Goal: Find specific page/section: Find specific page/section

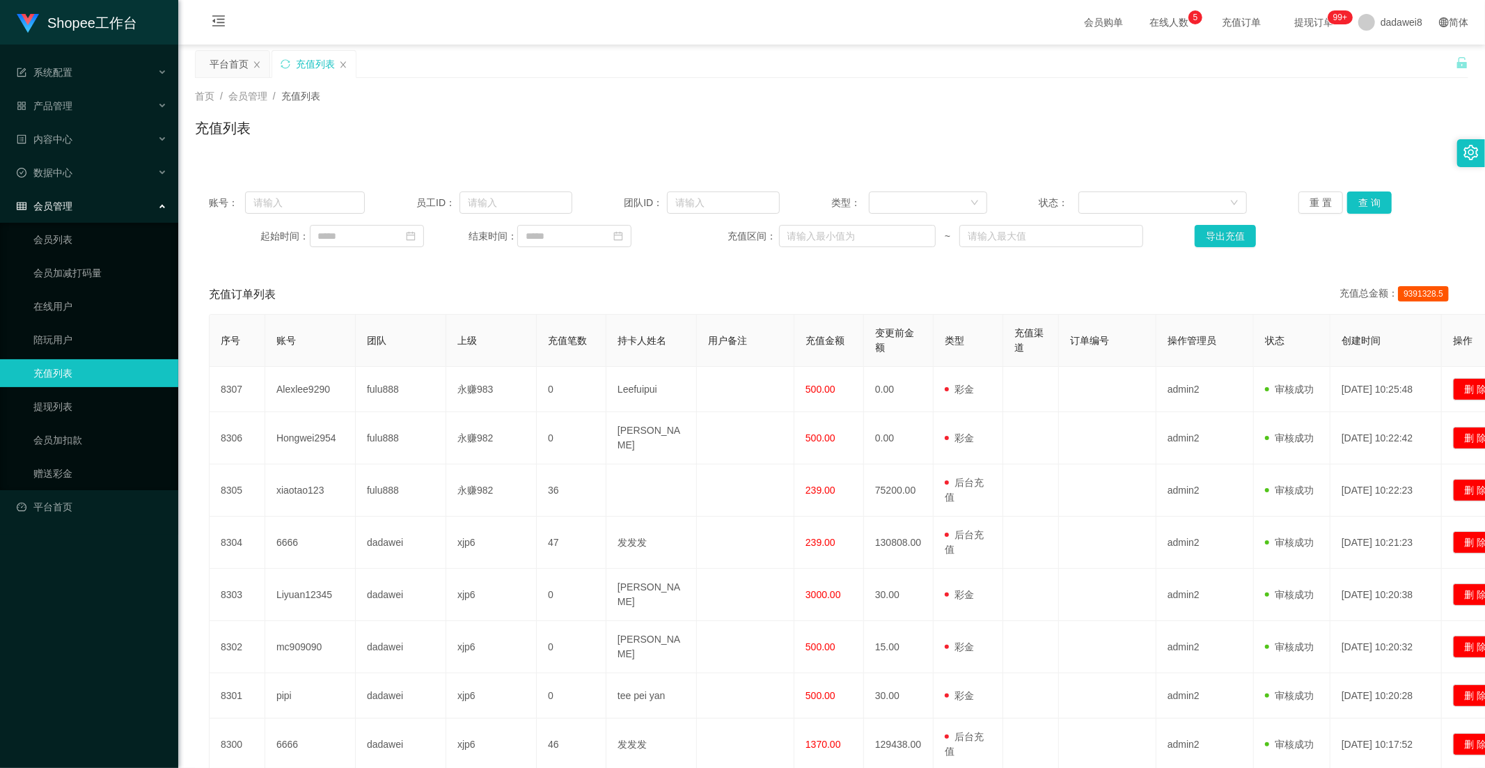
scroll to position [182, 0]
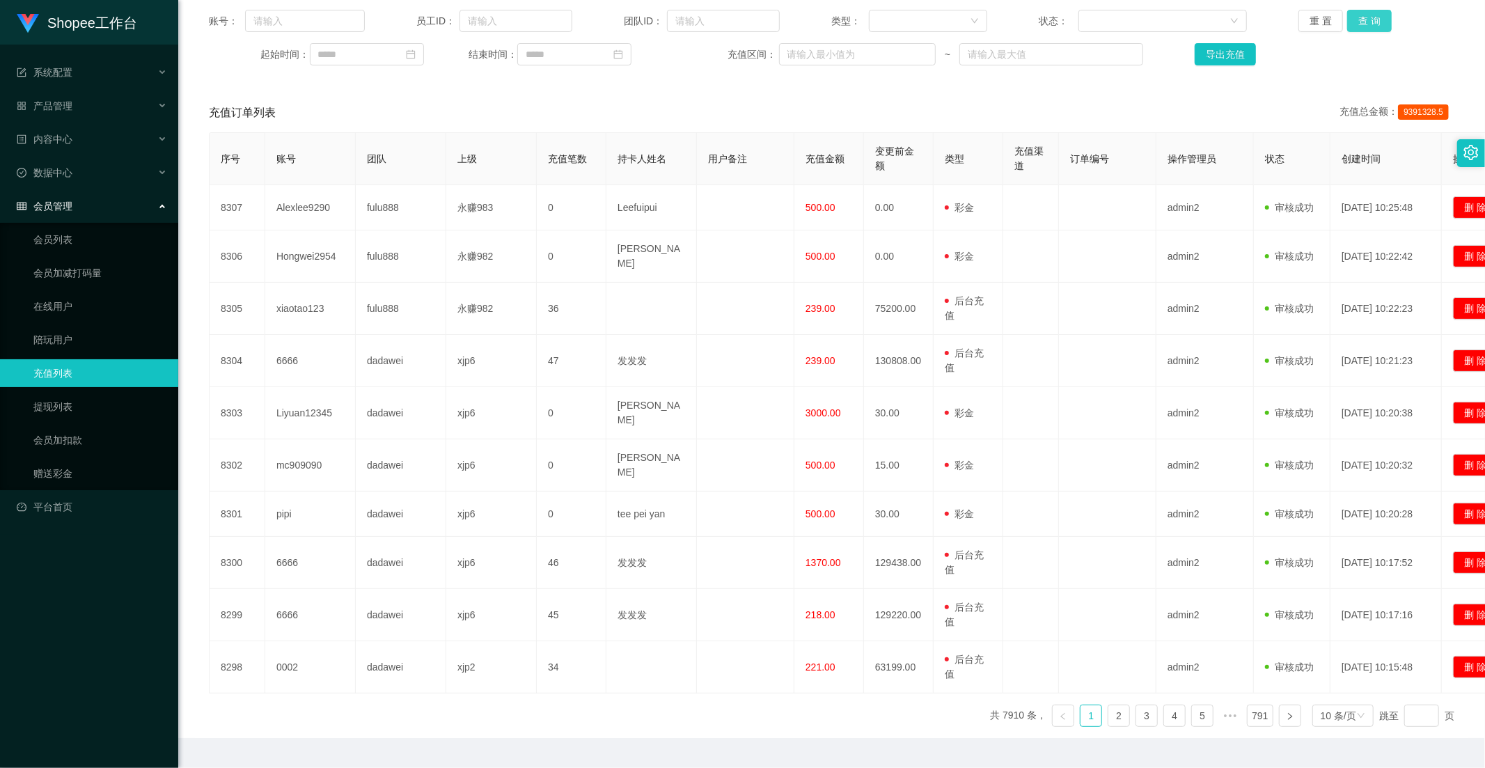
click at [1353, 10] on button "查 询" at bounding box center [1370, 21] width 45 height 22
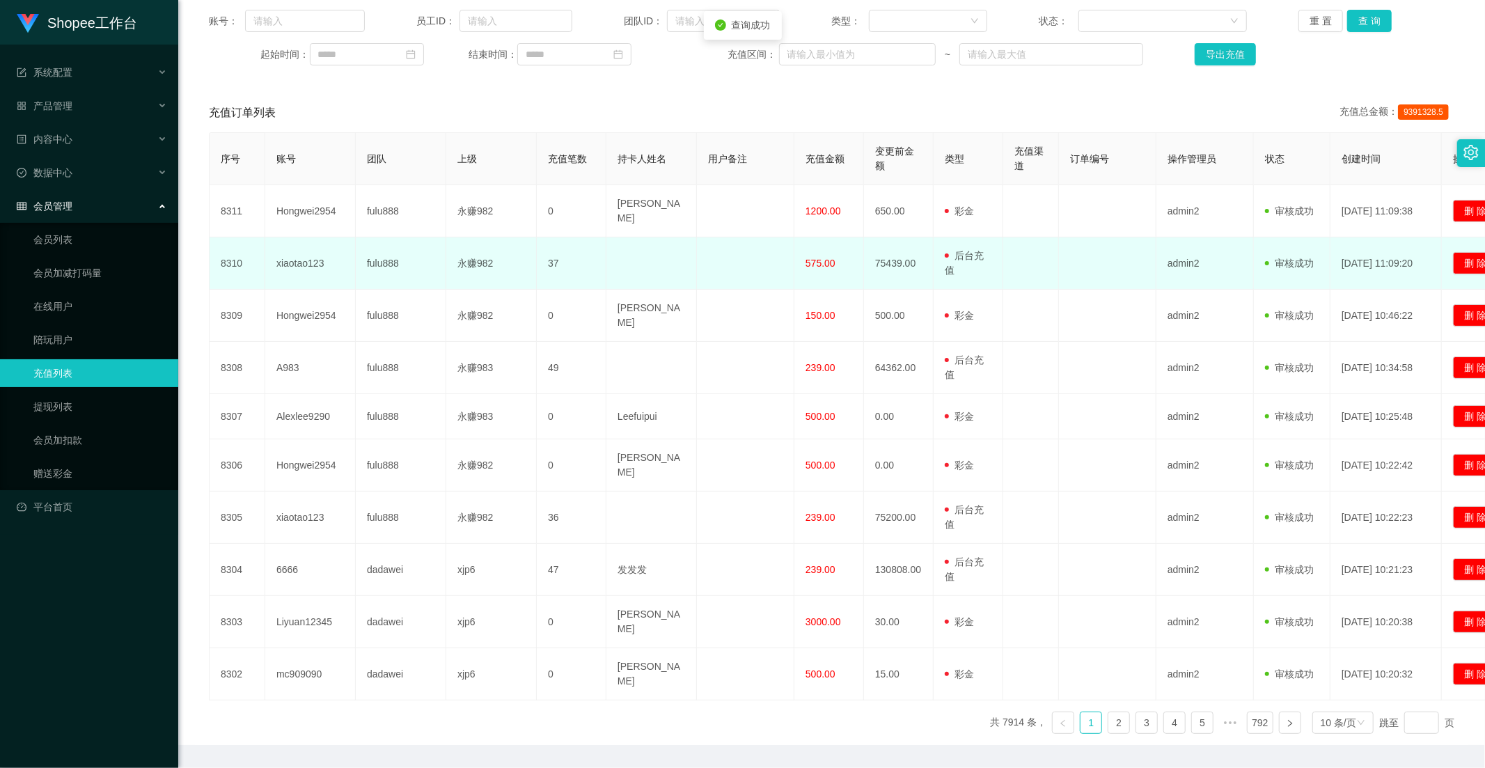
click at [813, 258] on span "575.00" at bounding box center [821, 263] width 30 height 11
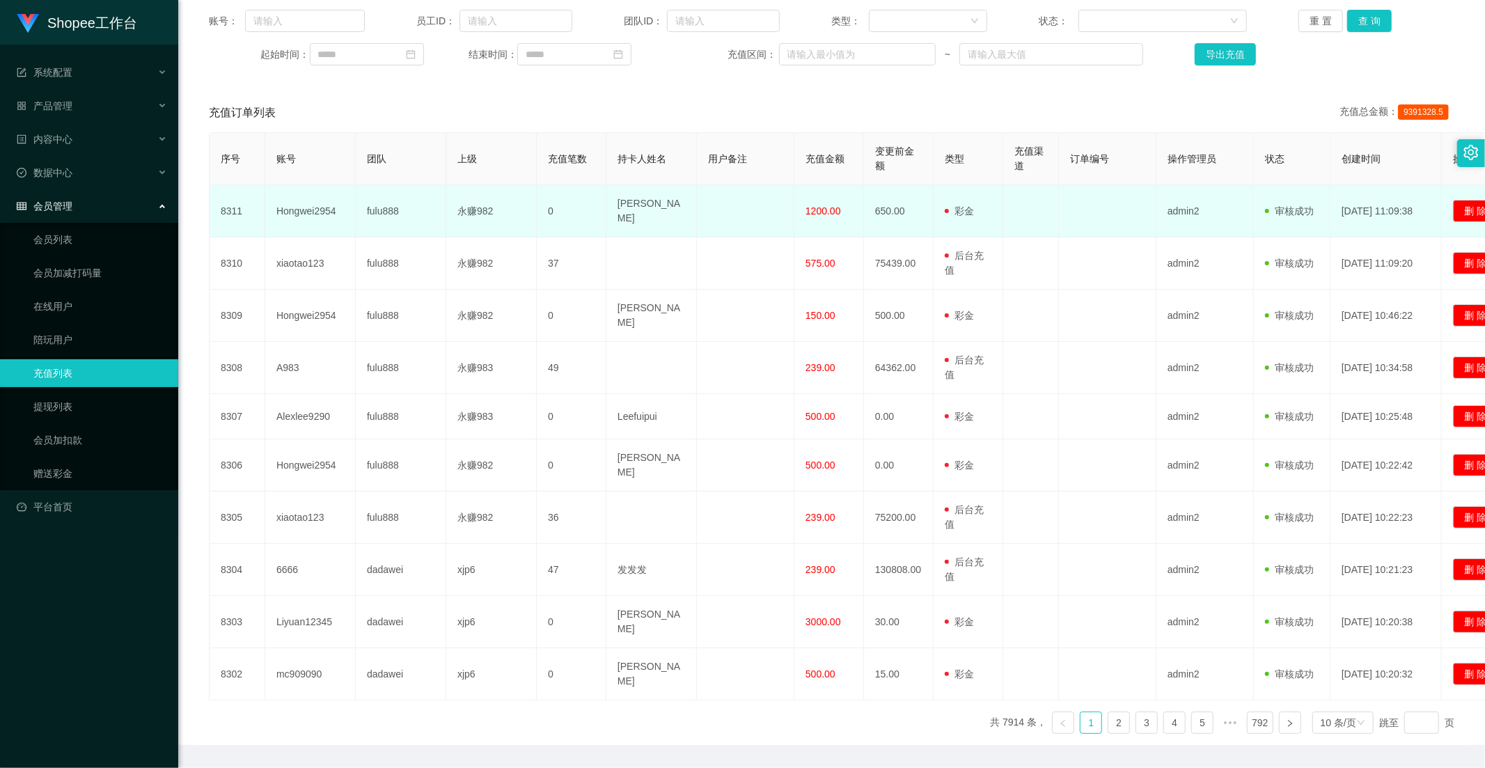
click at [816, 218] on td "1200.00" at bounding box center [830, 211] width 70 height 52
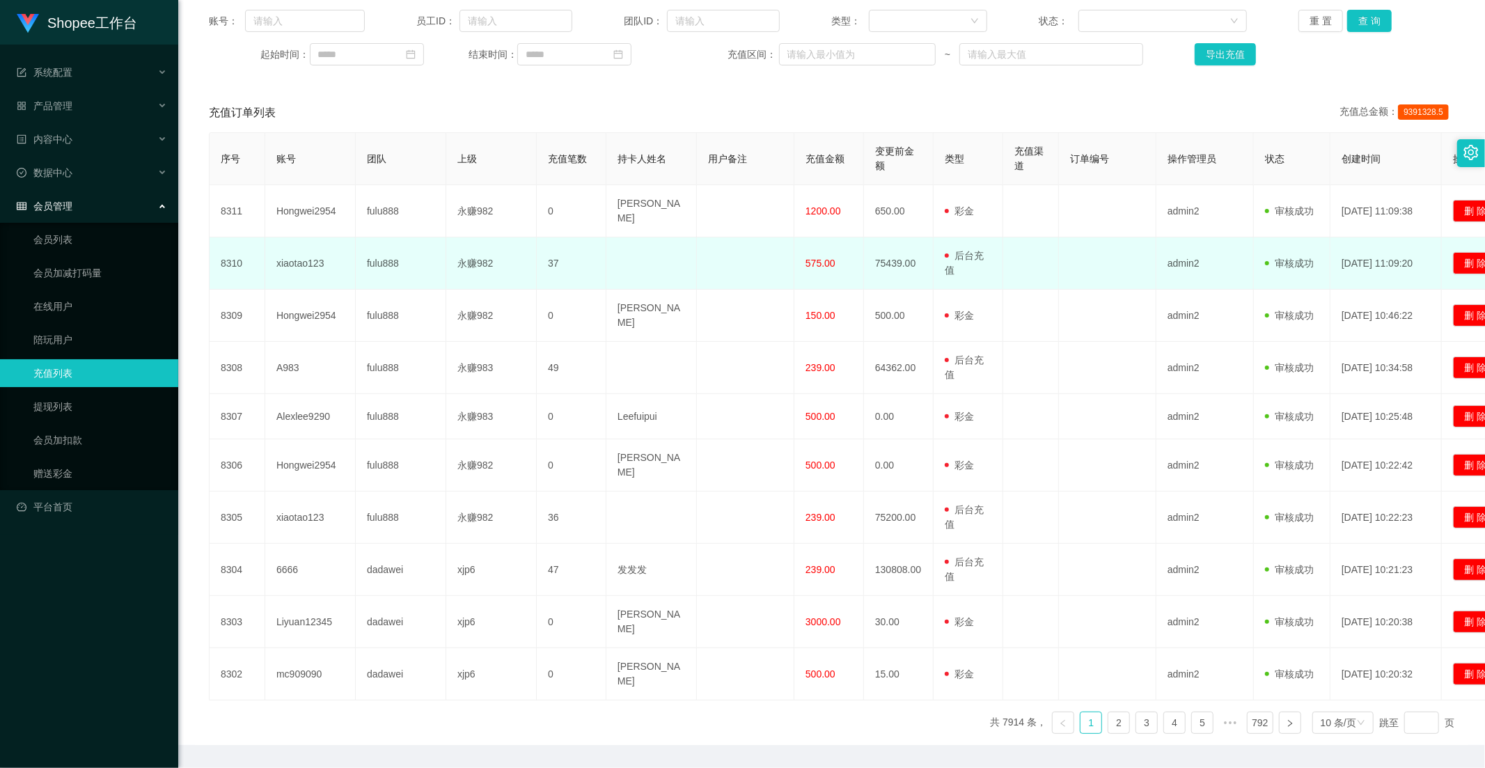
click at [813, 245] on td "575.00" at bounding box center [830, 263] width 70 height 52
click at [813, 268] on td "575.00" at bounding box center [830, 263] width 70 height 52
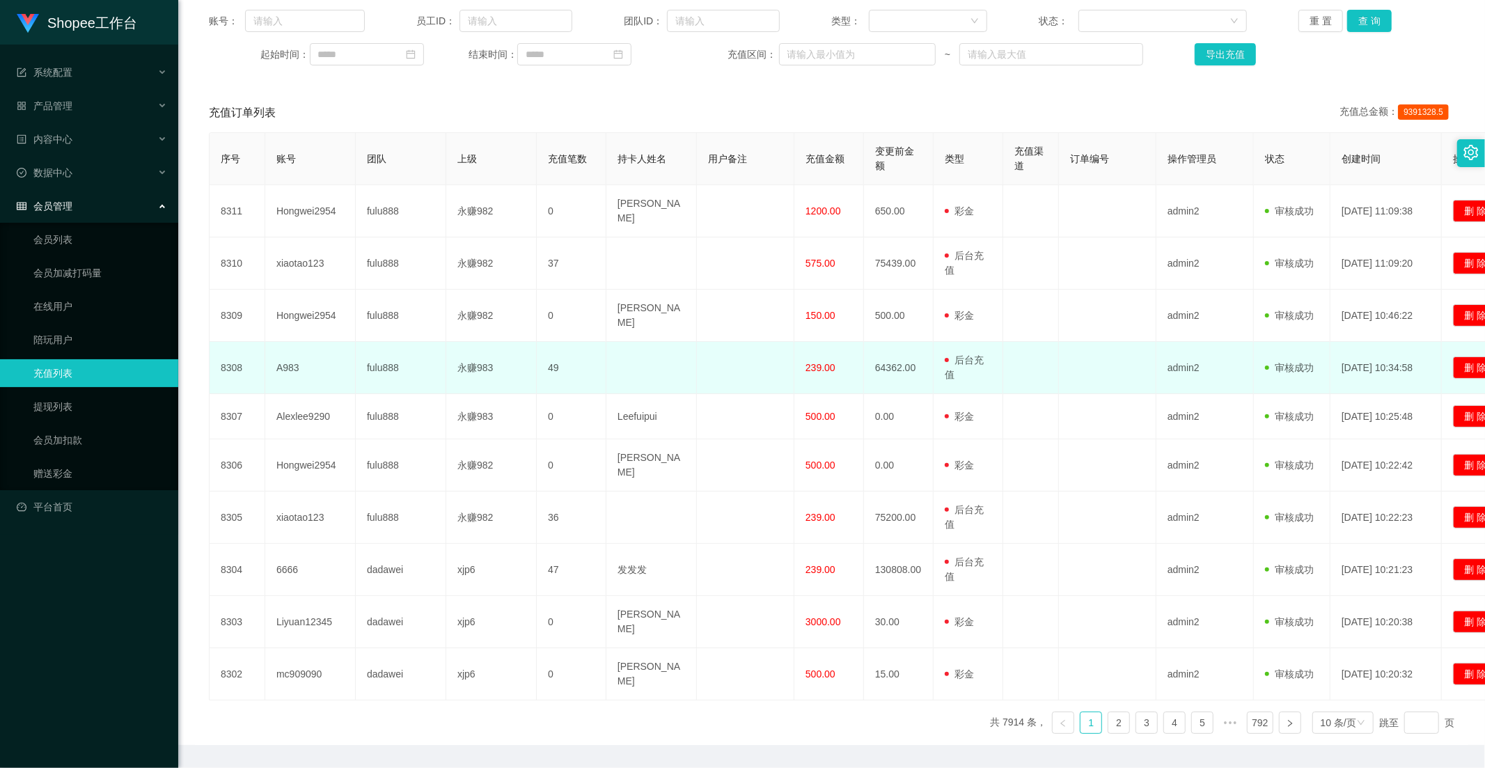
click at [816, 362] on span "239.00" at bounding box center [821, 367] width 30 height 11
click at [818, 362] on span "239.00" at bounding box center [821, 367] width 30 height 11
click at [817, 344] on td "239.00" at bounding box center [830, 368] width 70 height 52
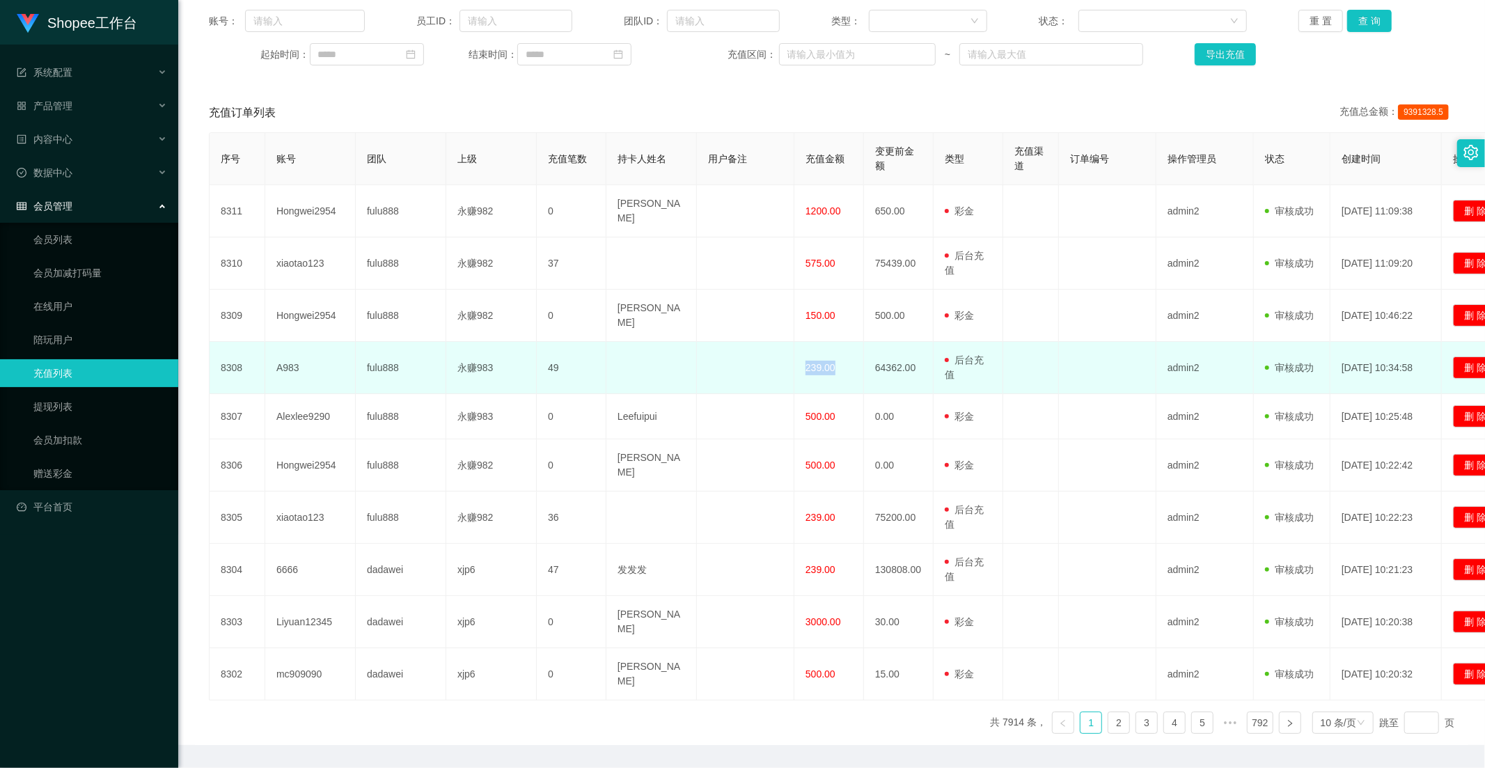
click at [817, 343] on td "239.00" at bounding box center [830, 368] width 70 height 52
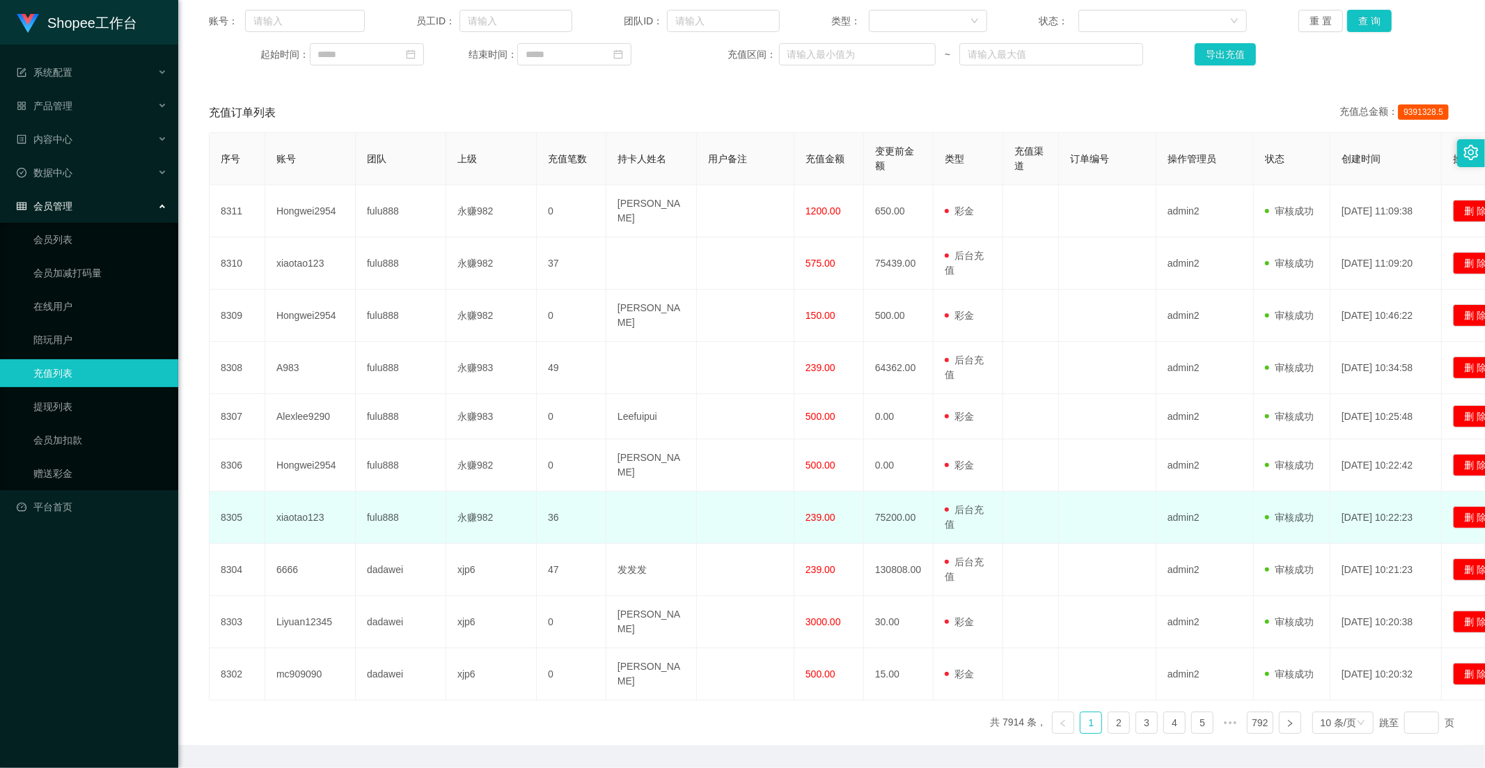
click at [820, 512] on span "239.00" at bounding box center [821, 517] width 30 height 11
click at [816, 512] on span "239.00" at bounding box center [821, 517] width 30 height 11
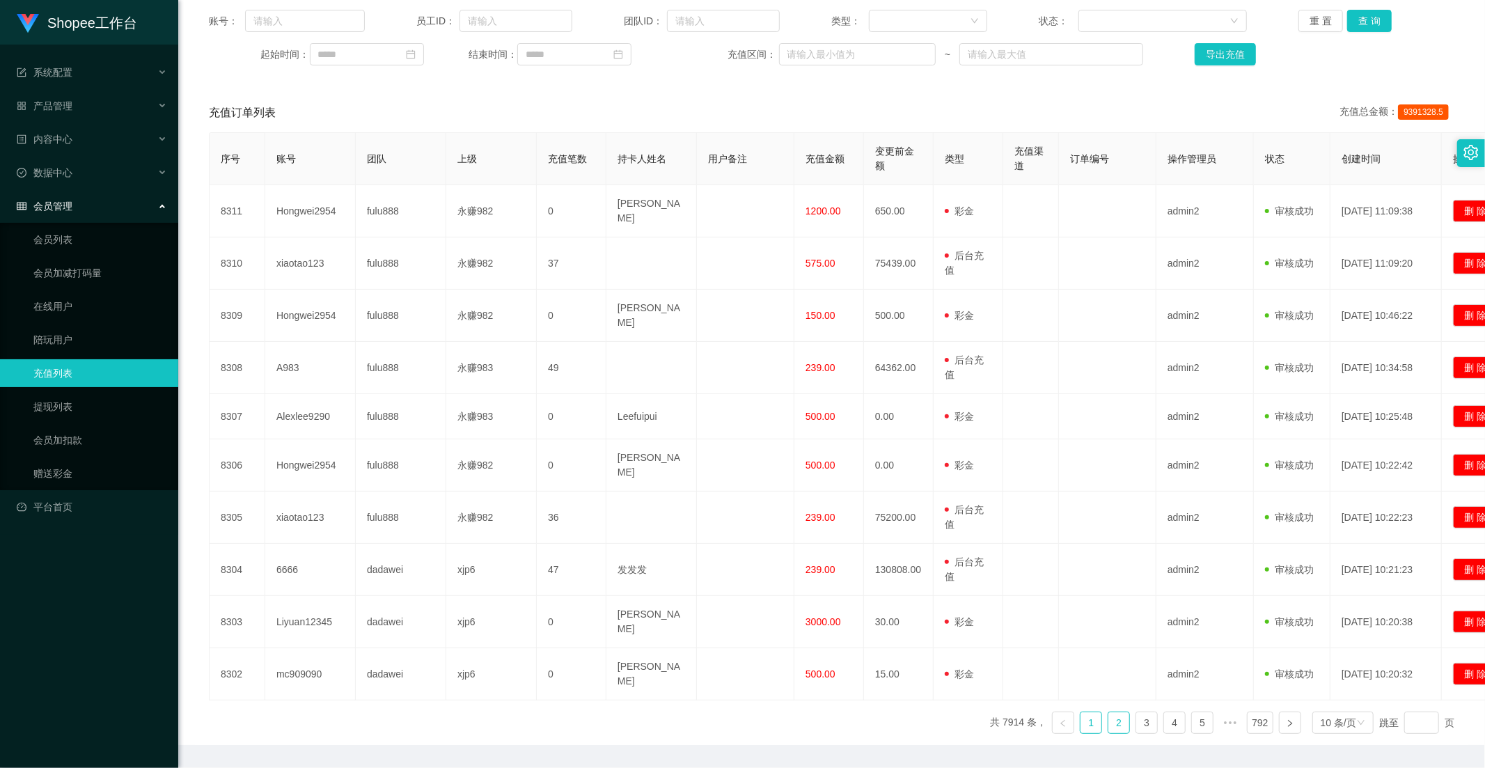
click at [1109, 712] on link "2" at bounding box center [1119, 722] width 21 height 21
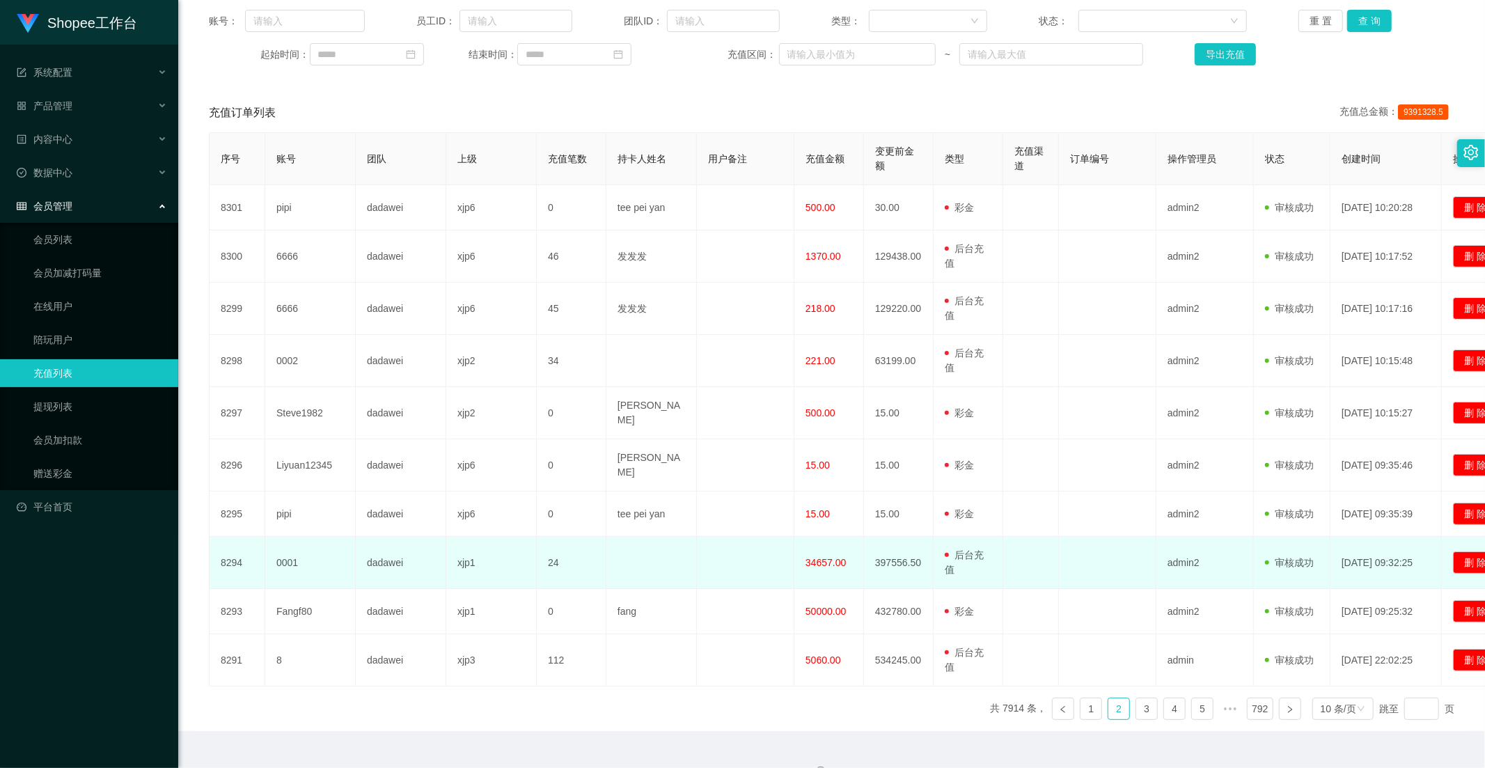
click at [825, 557] on span "34657.00" at bounding box center [826, 562] width 40 height 11
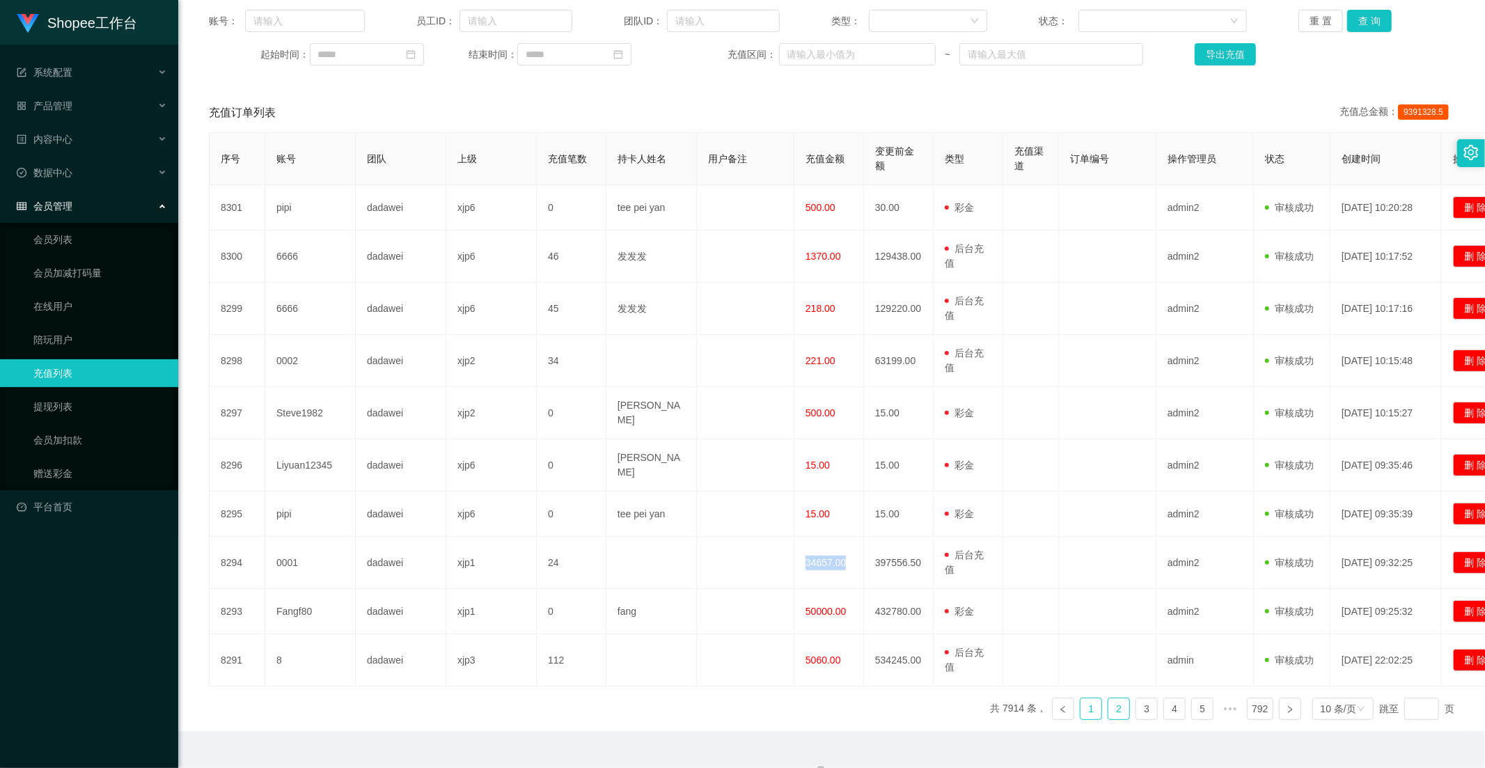
click at [1081, 699] on link "1" at bounding box center [1091, 709] width 21 height 21
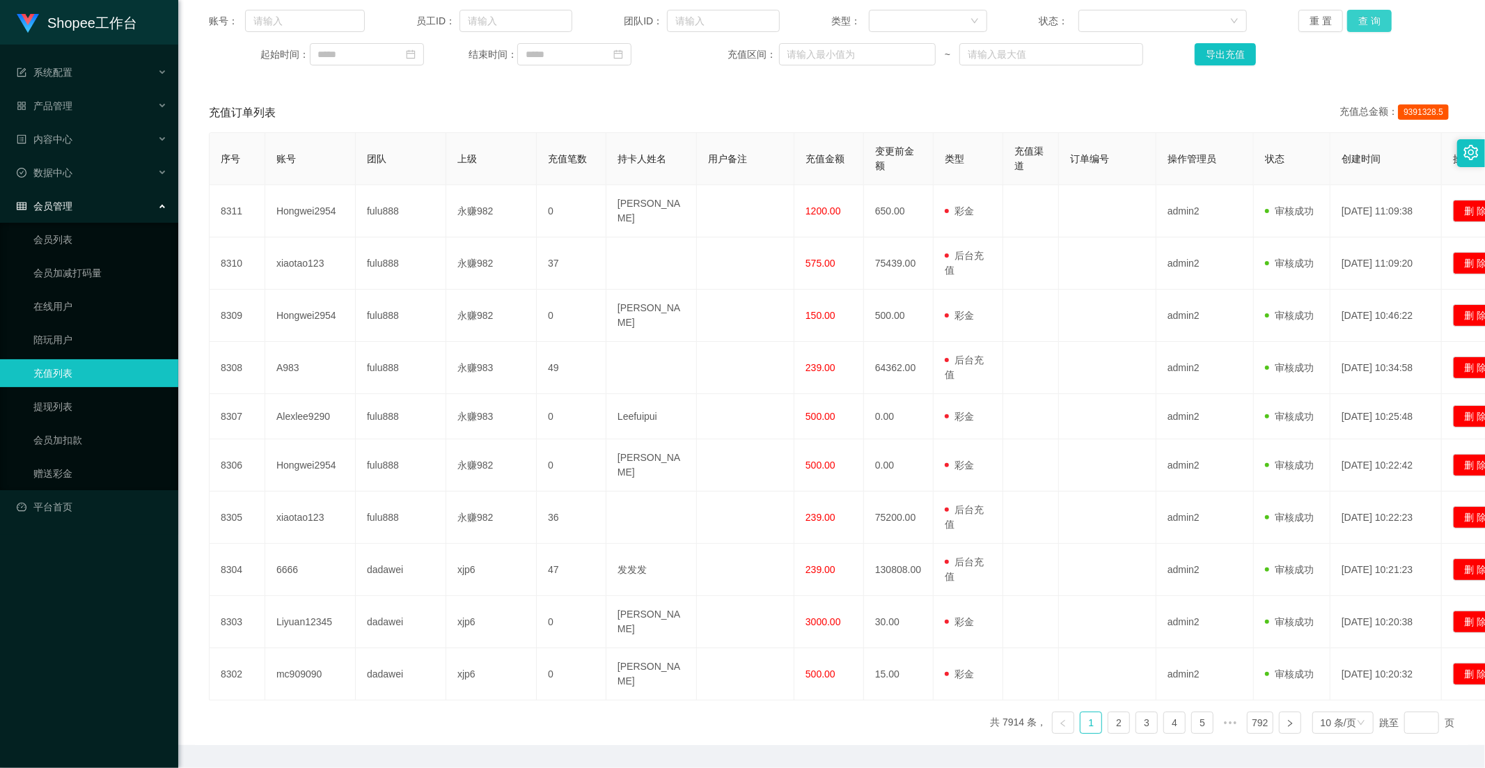
drag, startPoint x: 1351, startPoint y: 25, endPoint x: 1341, endPoint y: 35, distance: 13.8
click at [1351, 25] on button "查 询" at bounding box center [1370, 21] width 45 height 22
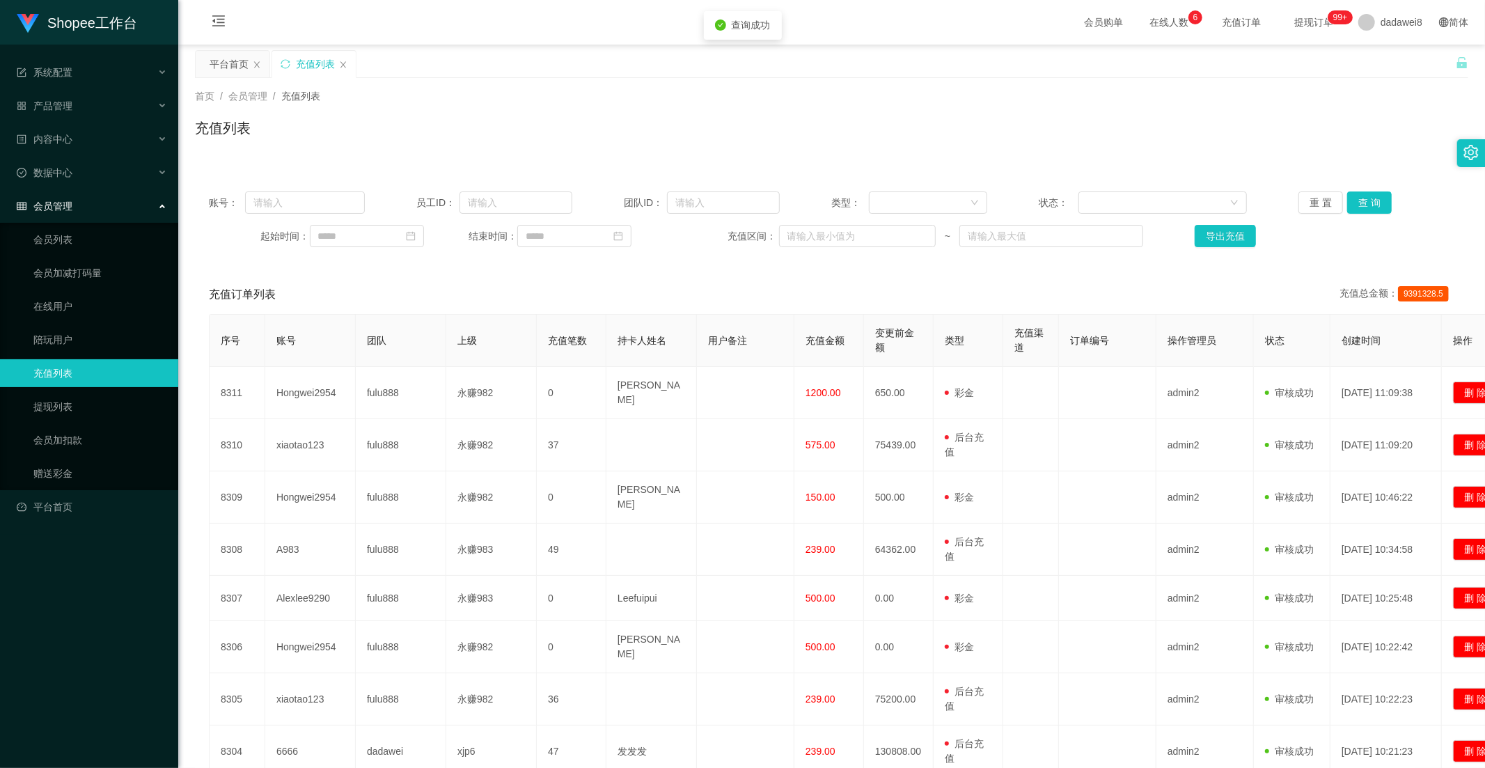
click at [71, 207] on span "会员管理" at bounding box center [45, 206] width 56 height 11
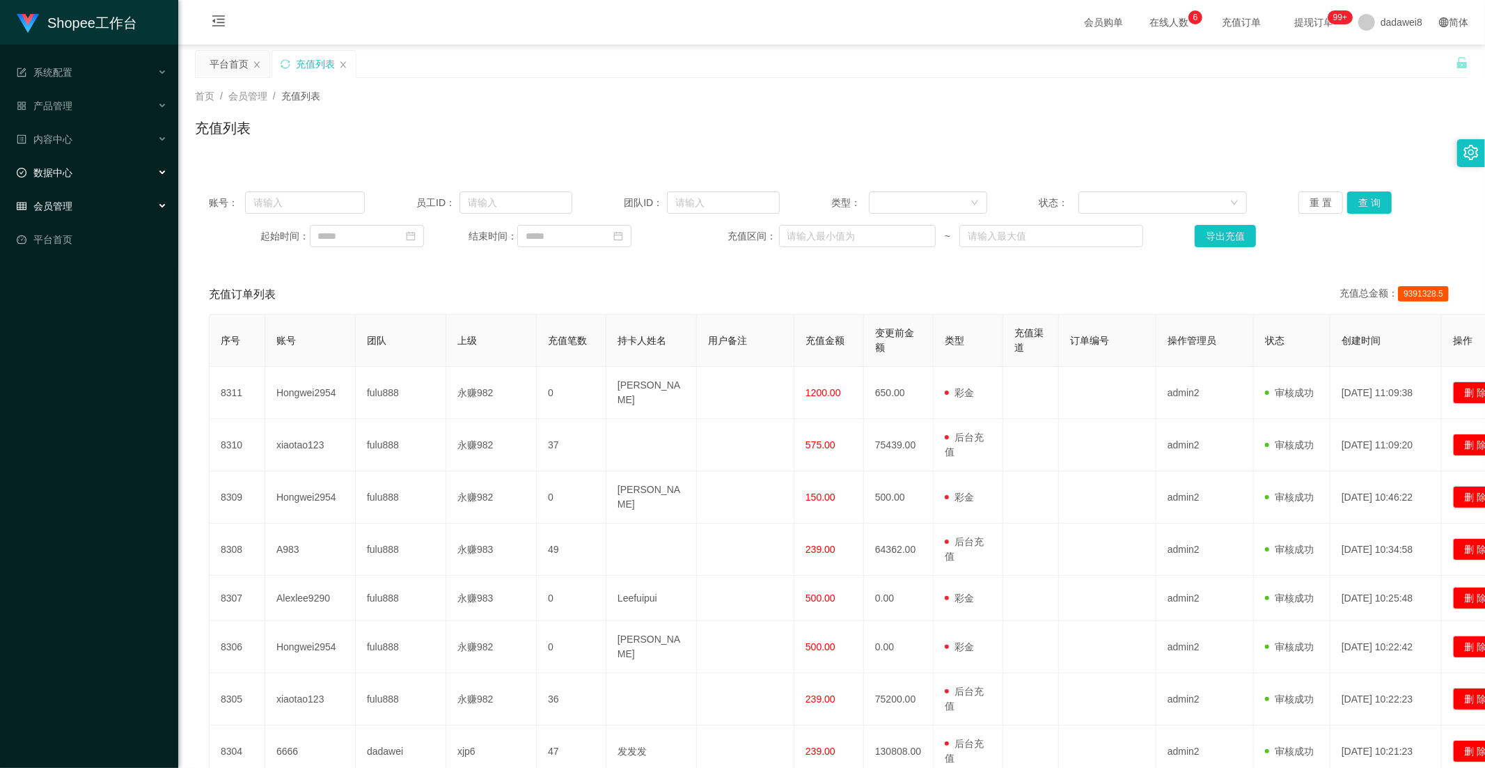
click at [73, 185] on div "数据中心" at bounding box center [89, 173] width 178 height 28
drag, startPoint x: 73, startPoint y: 199, endPoint x: 84, endPoint y: 204, distance: 12.2
click at [73, 199] on link "员工统计" at bounding box center [100, 206] width 134 height 28
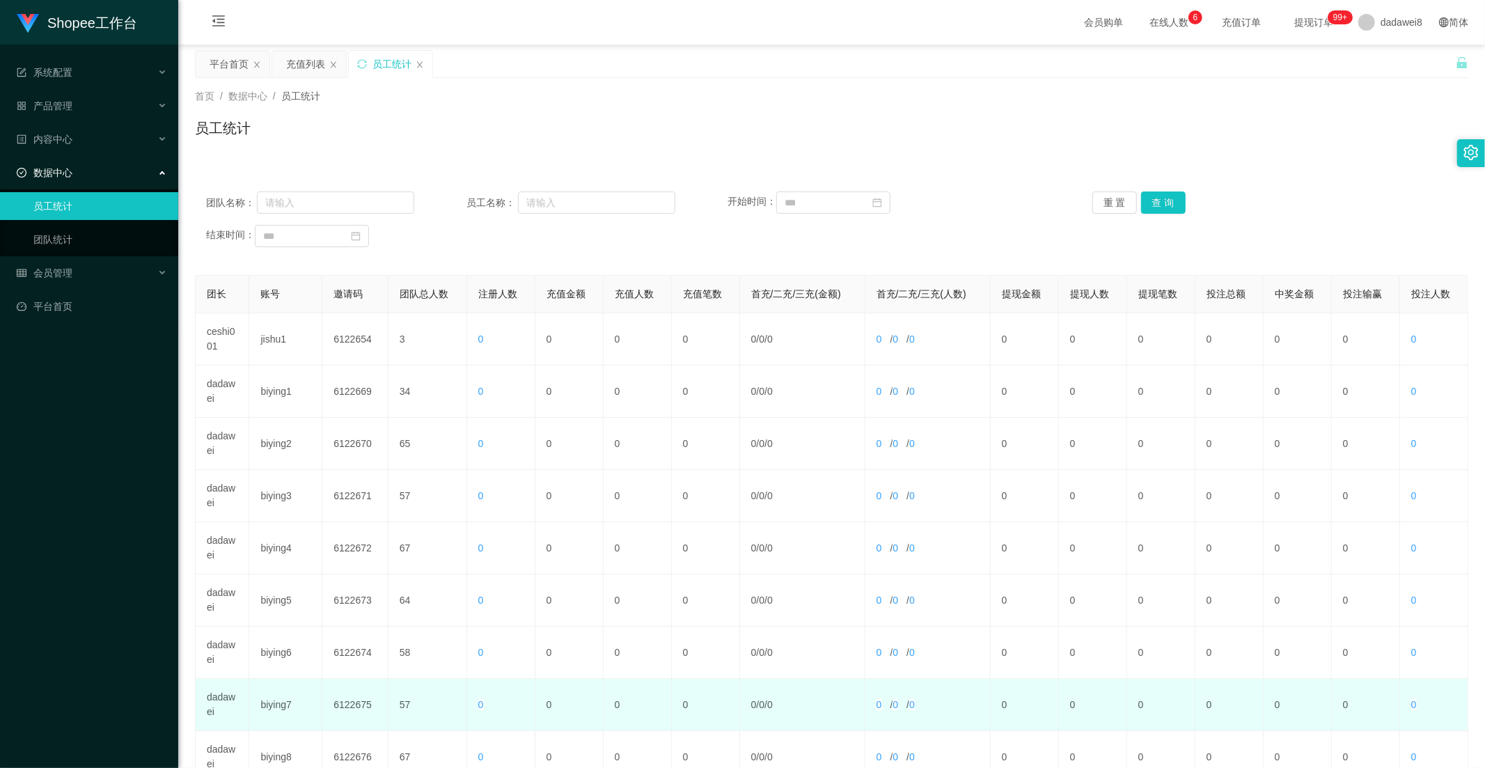
scroll to position [195, 0]
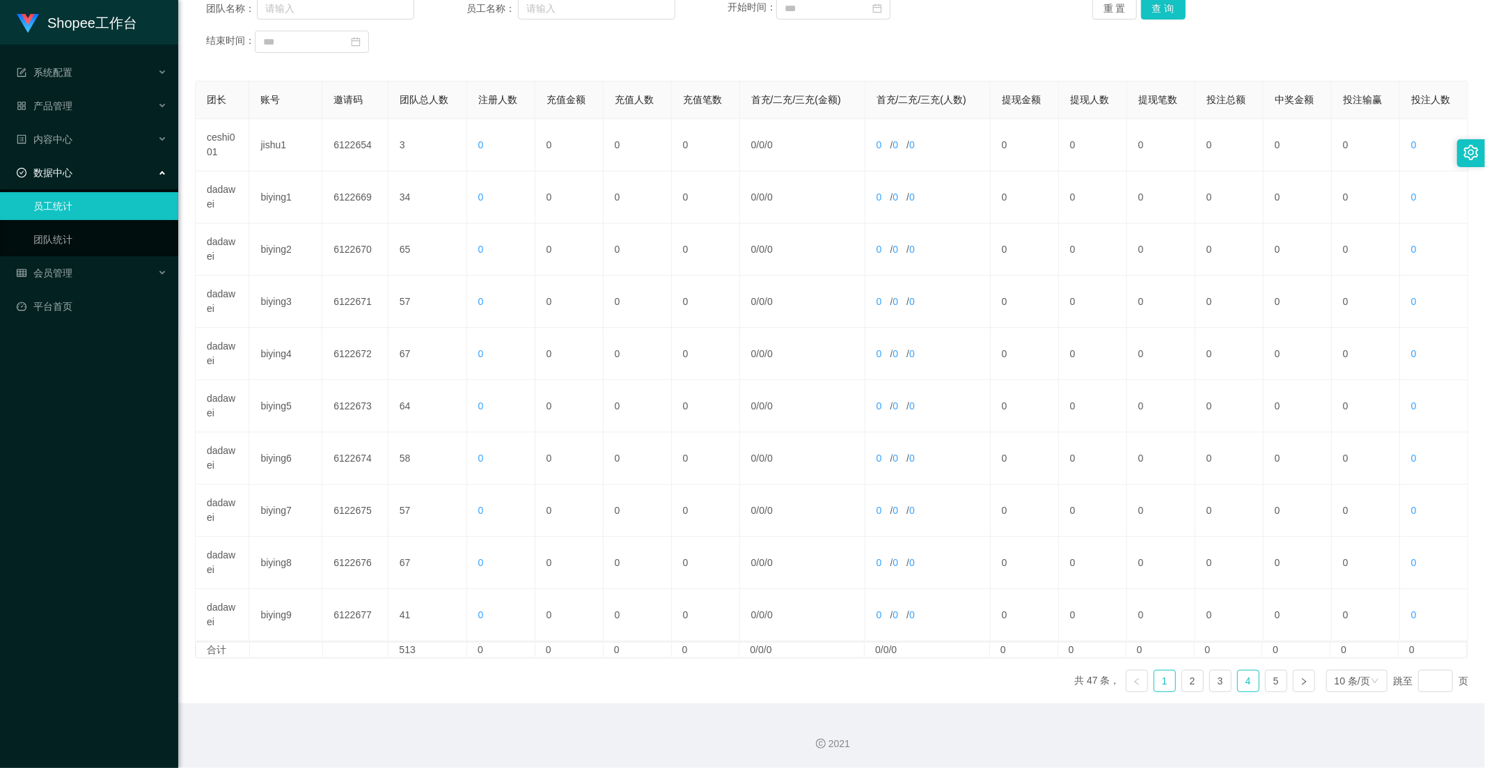
click at [1238, 685] on link "4" at bounding box center [1248, 681] width 21 height 21
click at [1212, 681] on link "3" at bounding box center [1220, 681] width 21 height 21
